Goal: Task Accomplishment & Management: Use online tool/utility

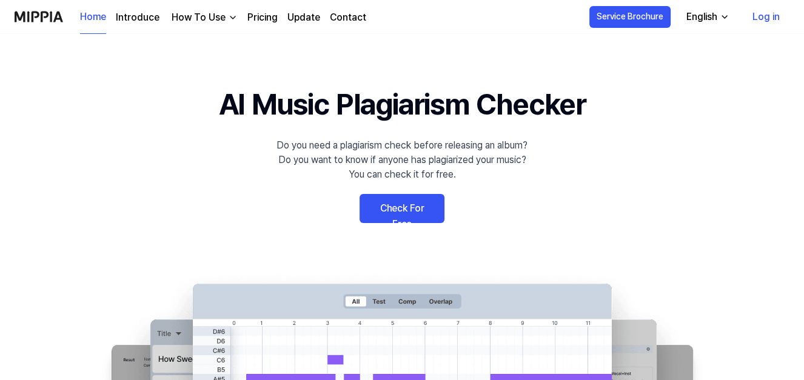
click at [409, 210] on link "Check For Free" at bounding box center [401, 208] width 85 height 29
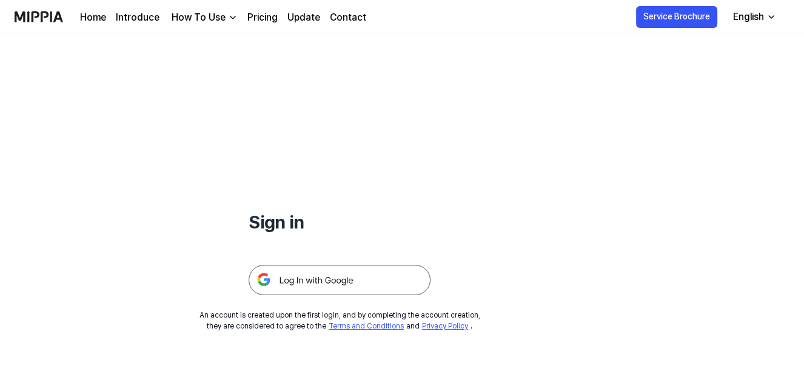
click at [217, 21] on div "How To Use" at bounding box center [198, 17] width 59 height 15
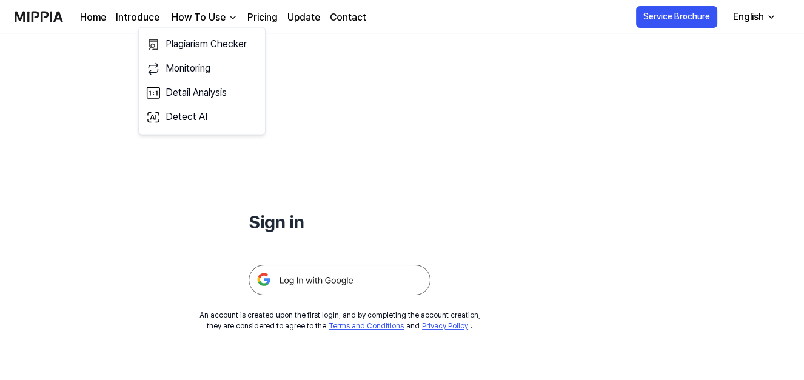
click at [262, 17] on link "Pricing" at bounding box center [262, 17] width 30 height 15
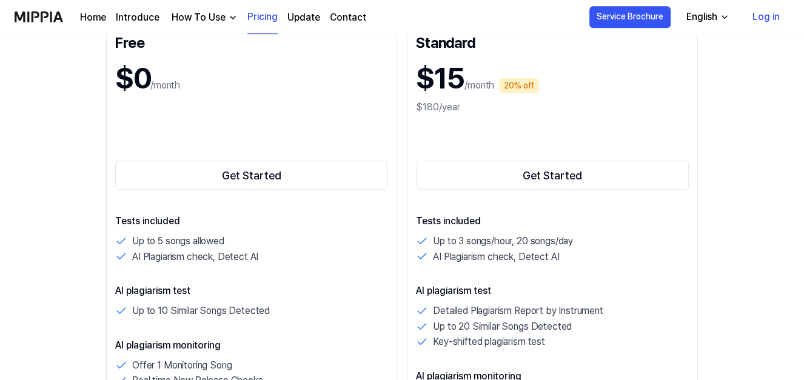
scroll to position [195, 0]
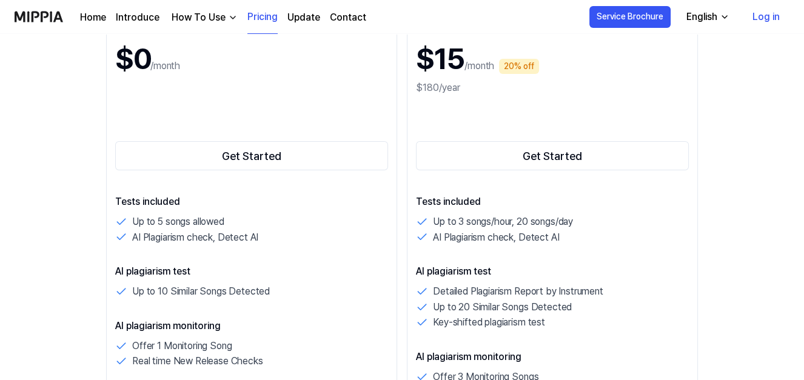
click at [763, 21] on link "Log in" at bounding box center [766, 17] width 47 height 34
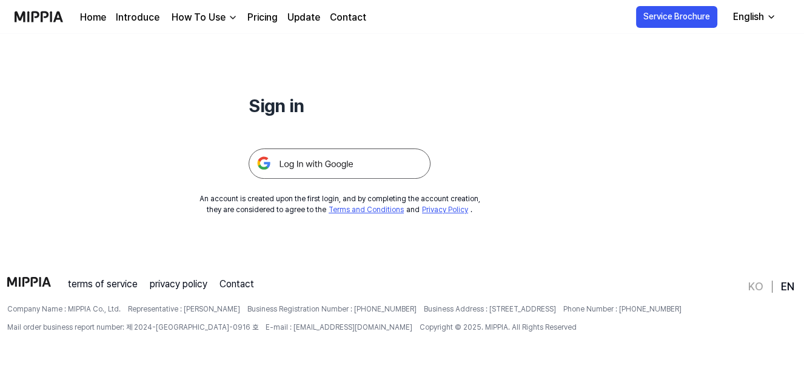
scroll to position [0, 0]
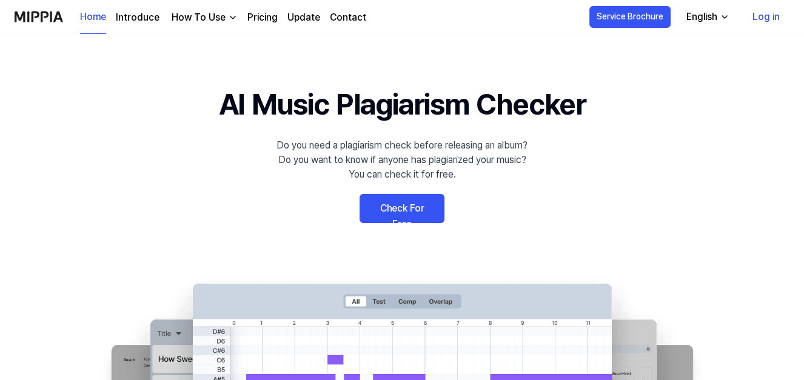
click at [775, 19] on link "Log in" at bounding box center [766, 17] width 47 height 34
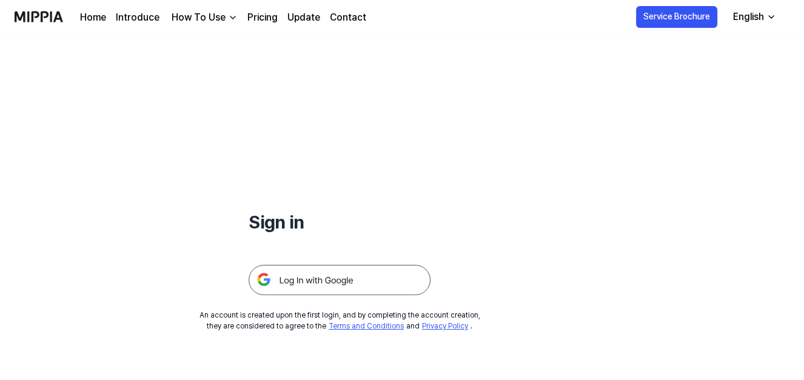
click at [352, 276] on img at bounding box center [340, 280] width 182 height 30
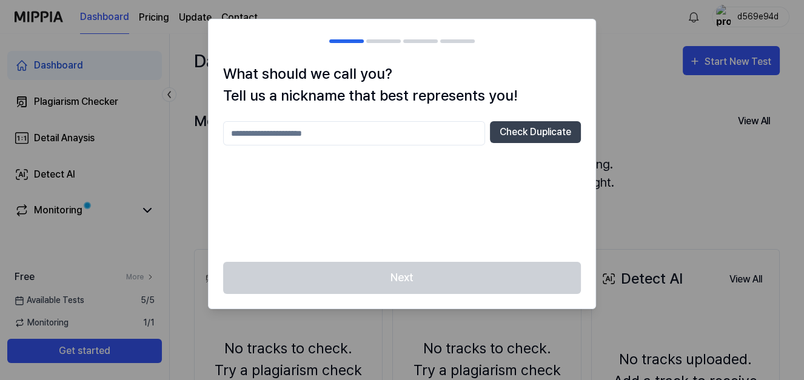
click at [398, 131] on input "text" at bounding box center [354, 133] width 262 height 24
type input "***"
click at [636, 96] on div at bounding box center [402, 190] width 804 height 380
click at [555, 131] on button "Check Duplicate" at bounding box center [535, 132] width 91 height 22
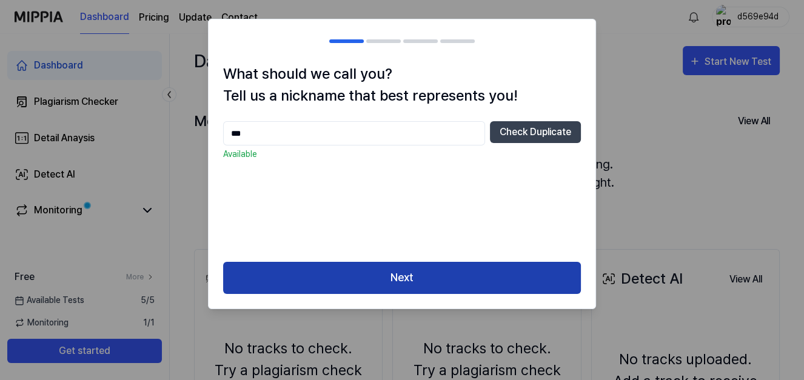
click at [429, 279] on button "Next" at bounding box center [402, 278] width 358 height 32
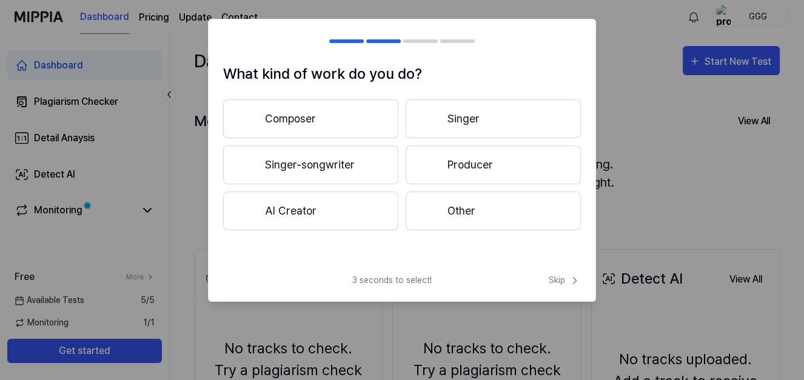
click at [558, 289] on div "3 seconds to select! Skip" at bounding box center [402, 287] width 387 height 27
click at [558, 287] on div "3 seconds to select! Skip" at bounding box center [402, 287] width 387 height 27
click at [562, 282] on span "Skip" at bounding box center [565, 280] width 32 height 13
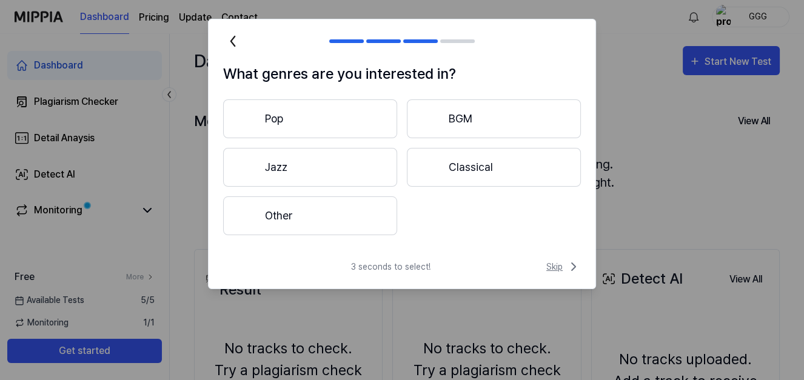
click at [563, 267] on span "Skip" at bounding box center [563, 266] width 35 height 15
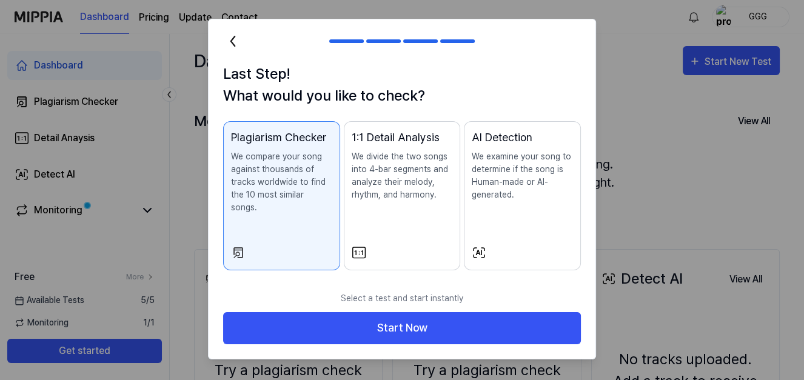
click at [224, 41] on icon at bounding box center [232, 41] width 19 height 19
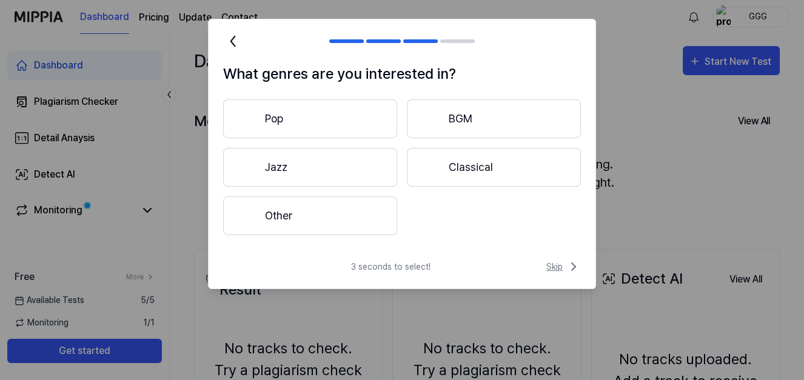
click at [567, 265] on icon at bounding box center [573, 266] width 15 height 15
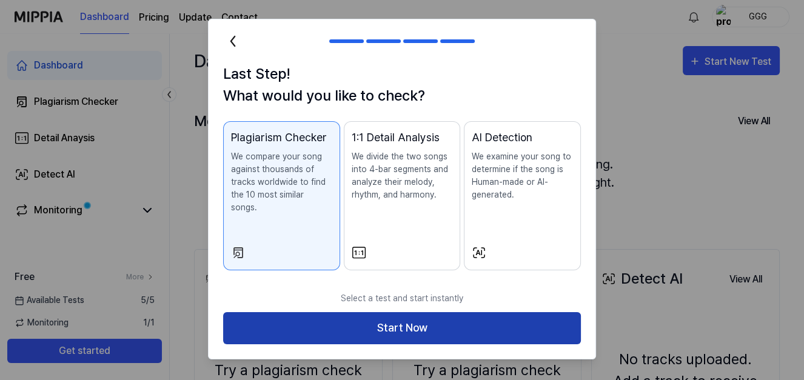
click at [455, 312] on button "Start Now" at bounding box center [402, 328] width 358 height 32
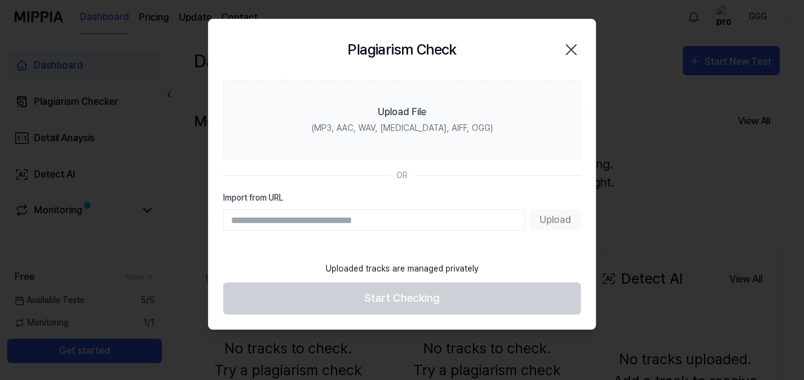
click at [568, 44] on icon "button" at bounding box center [570, 49] width 19 height 19
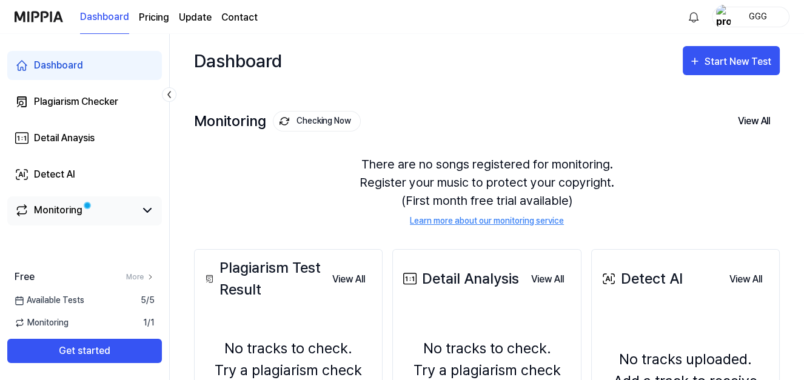
click at [82, 211] on link "Monitoring" at bounding box center [75, 210] width 121 height 15
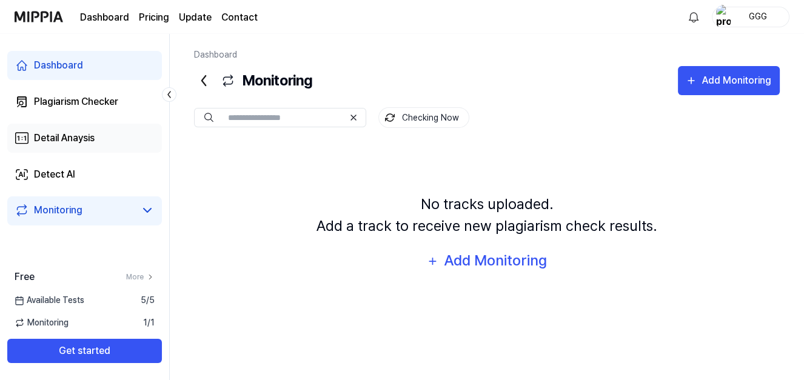
click at [81, 130] on link "Detail Anaysis" at bounding box center [84, 138] width 155 height 29
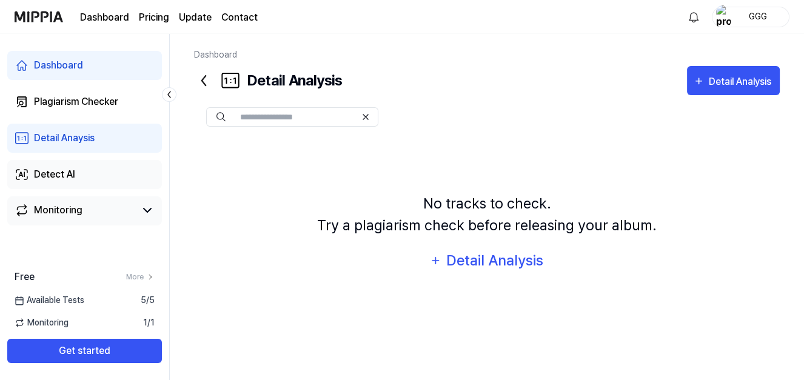
click at [72, 172] on div "Detect AI" at bounding box center [54, 174] width 41 height 15
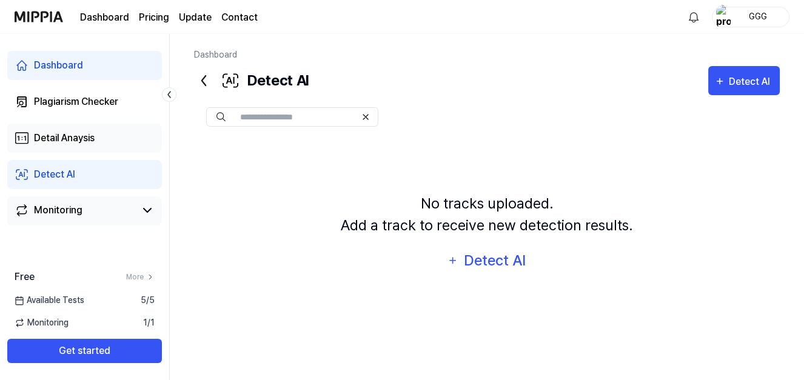
click at [101, 139] on link "Detail Anaysis" at bounding box center [84, 138] width 155 height 29
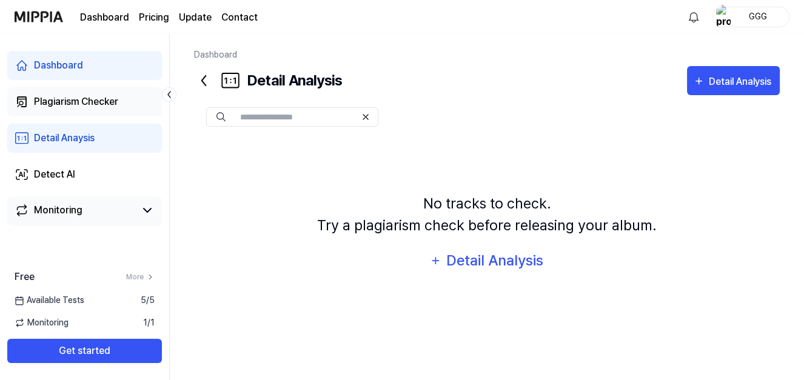
click at [109, 107] on div "Plagiarism Checker" at bounding box center [76, 102] width 84 height 15
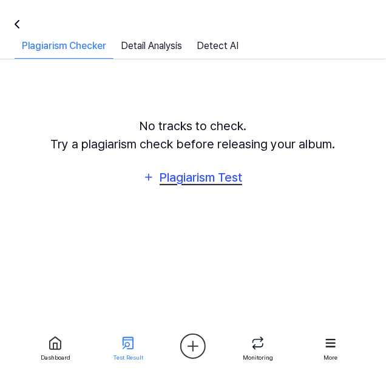
click at [220, 174] on div "Plagiarism Test" at bounding box center [200, 177] width 85 height 19
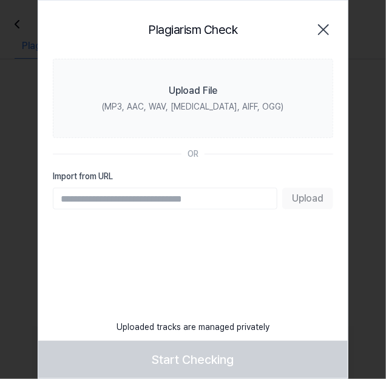
click at [324, 32] on icon "button" at bounding box center [322, 29] width 19 height 19
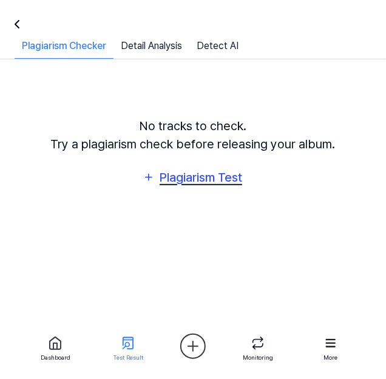
click at [202, 177] on div "Plagiarism Test" at bounding box center [200, 177] width 85 height 19
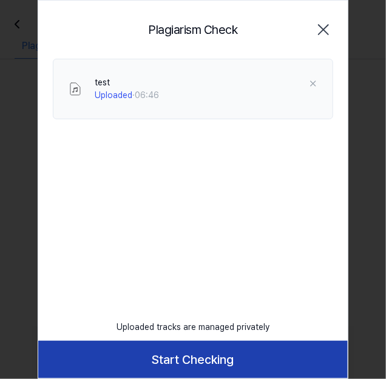
click at [241, 359] on button "Start Checking" at bounding box center [192, 360] width 309 height 38
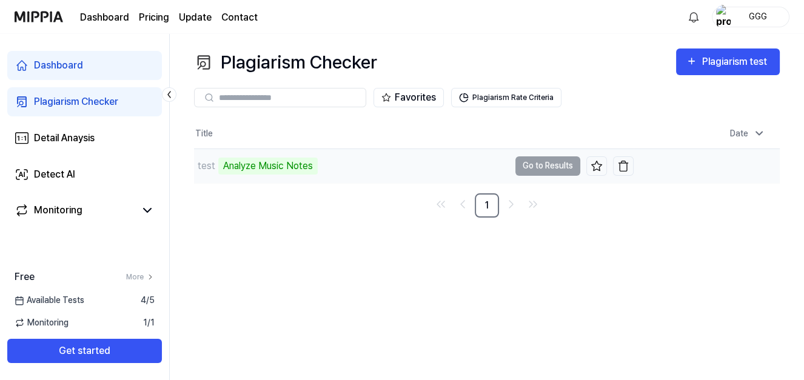
click at [552, 167] on td "test Analyze Music Notes Go to Results" at bounding box center [413, 166] width 439 height 34
click at [544, 167] on button "Go to Results" at bounding box center [547, 165] width 65 height 19
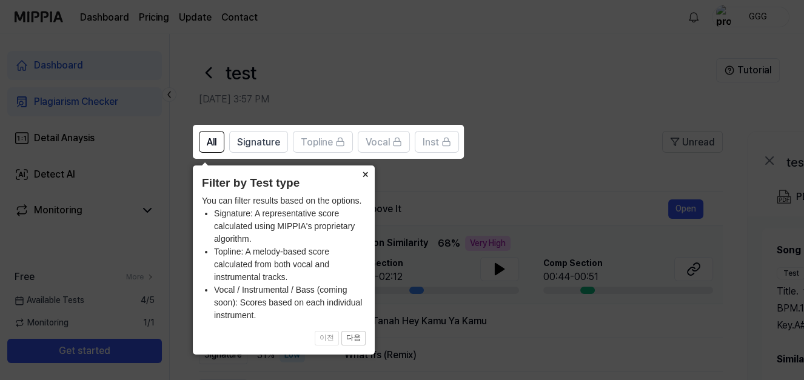
click at [370, 176] on button "×" at bounding box center [364, 173] width 19 height 17
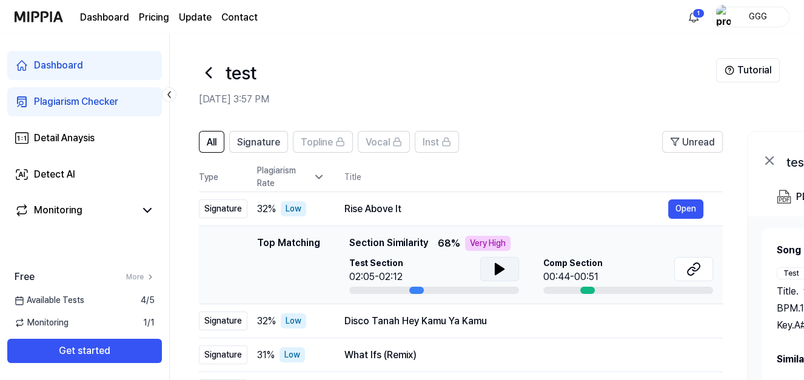
click at [499, 267] on icon at bounding box center [499, 269] width 8 height 11
click at [454, 317] on div "Disco Tanah Hey Kamu Ya Kamu" at bounding box center [506, 321] width 324 height 15
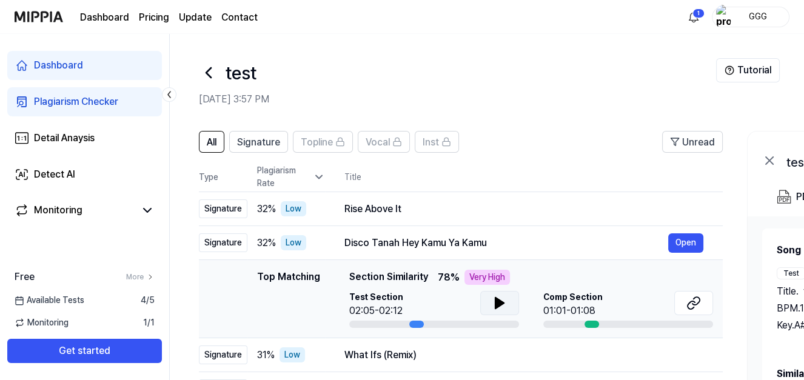
click at [498, 302] on icon at bounding box center [499, 303] width 8 height 11
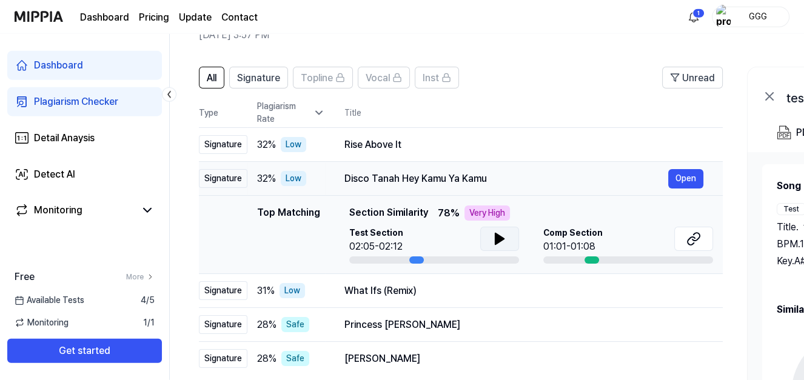
scroll to position [65, 0]
click at [476, 292] on div "What Ifs (Remix)" at bounding box center [506, 290] width 324 height 15
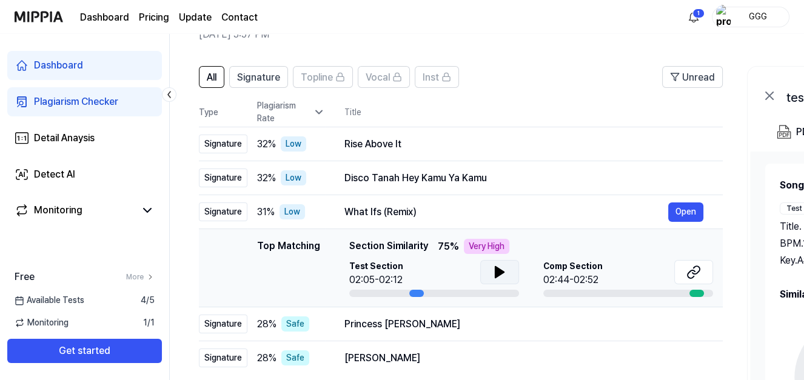
click at [496, 272] on icon at bounding box center [499, 272] width 8 height 11
click at [498, 272] on icon at bounding box center [499, 272] width 15 height 15
click at [421, 325] on div "Princess [PERSON_NAME]" at bounding box center [506, 324] width 324 height 15
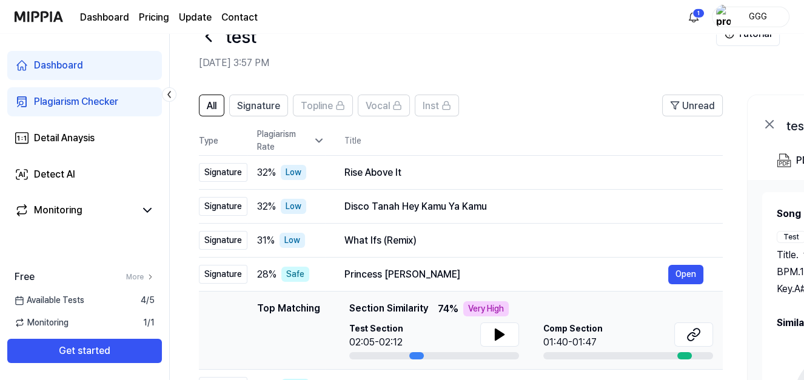
scroll to position [0, 0]
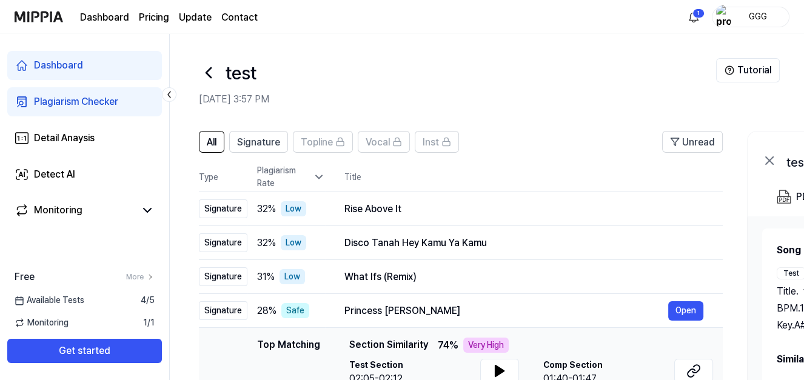
click at [208, 75] on icon at bounding box center [208, 73] width 5 height 10
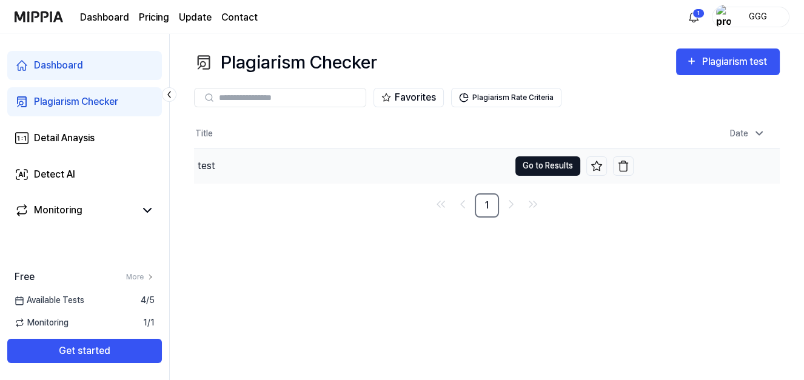
click at [568, 164] on button "Go to Results" at bounding box center [547, 165] width 65 height 19
